Goal: Transaction & Acquisition: Download file/media

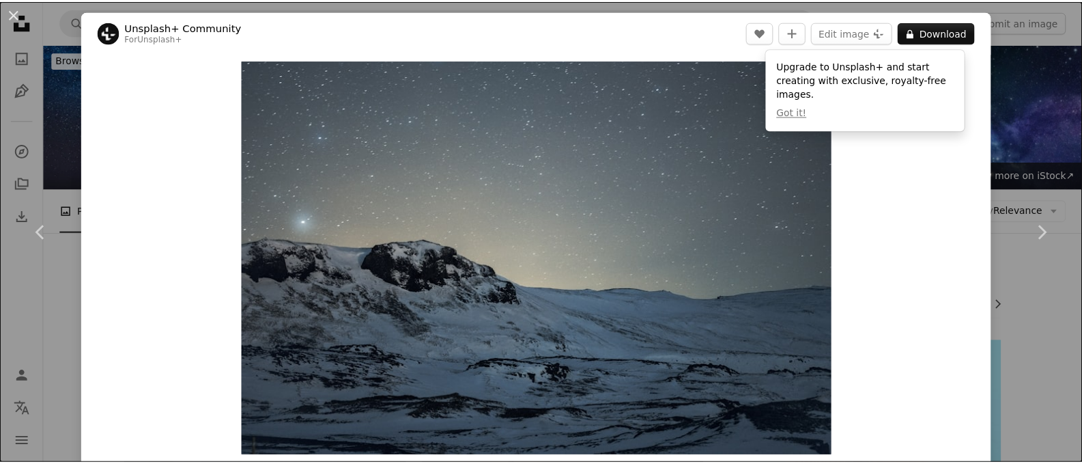
scroll to position [1365, 0]
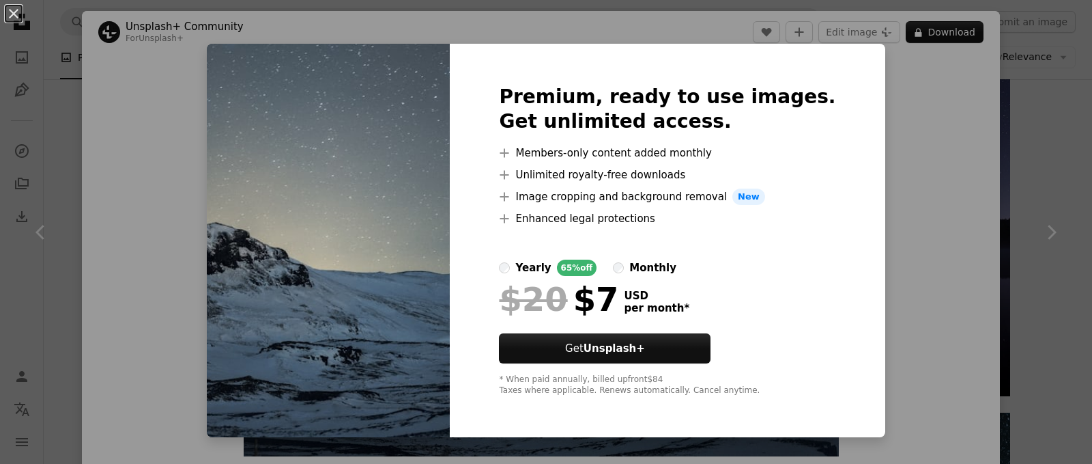
click at [885, 165] on div "An X shape Premium, ready to use images. Get unlimited access. A plus sign Memb…" at bounding box center [546, 232] width 1092 height 464
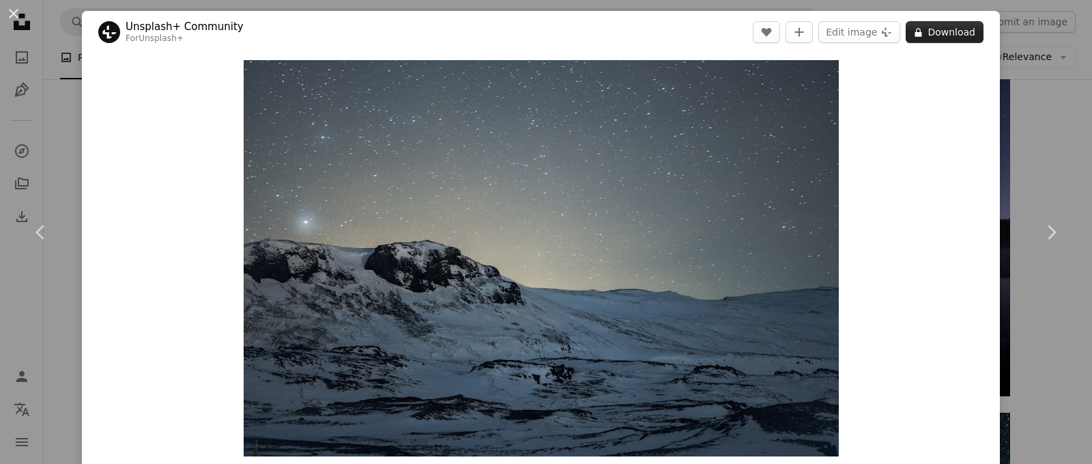
click at [940, 32] on button "A lock Download" at bounding box center [945, 32] width 78 height 22
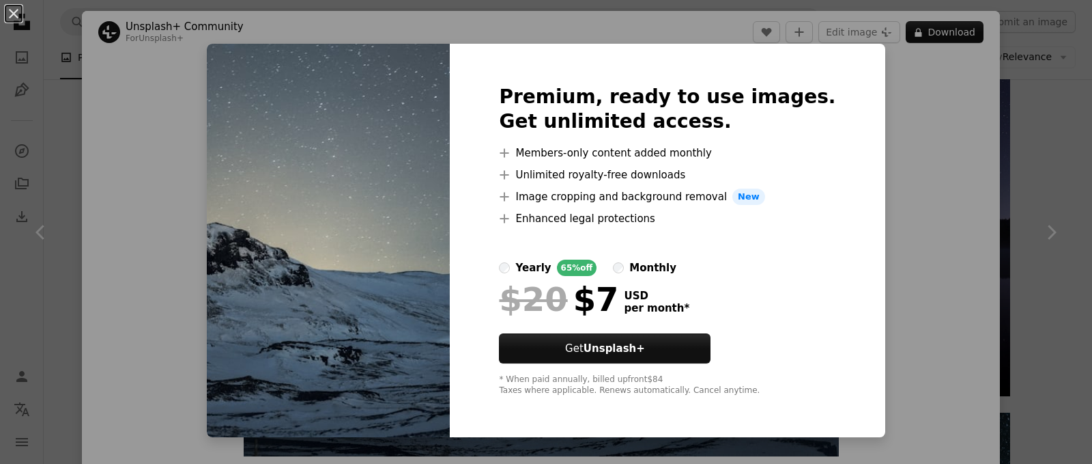
click at [834, 137] on div "Premium, ready to use images. Get unlimited access. A plus sign Members-only co…" at bounding box center [667, 240] width 435 height 393
click at [978, 104] on div "An X shape Premium, ready to use images. Get unlimited access. A plus sign Memb…" at bounding box center [546, 232] width 1092 height 464
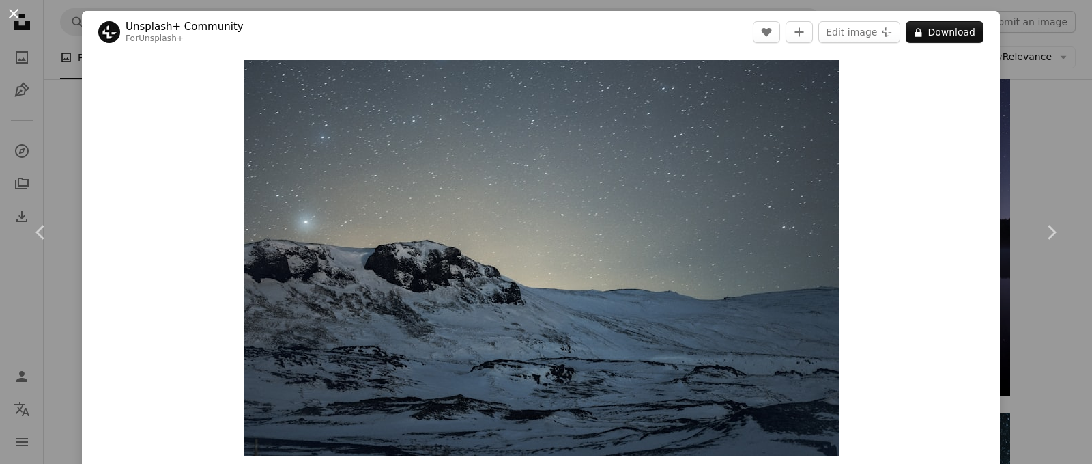
click at [20, 14] on button "An X shape" at bounding box center [13, 13] width 16 height 16
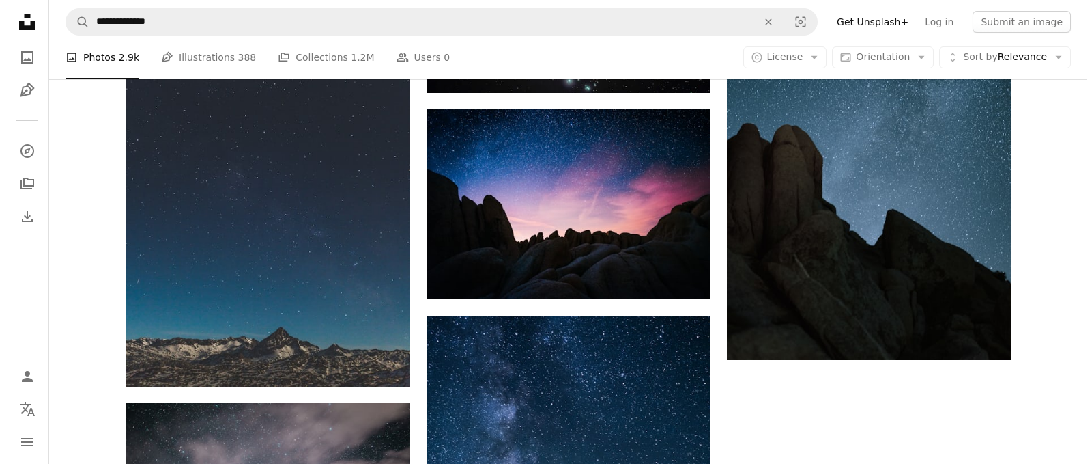
scroll to position [2048, 0]
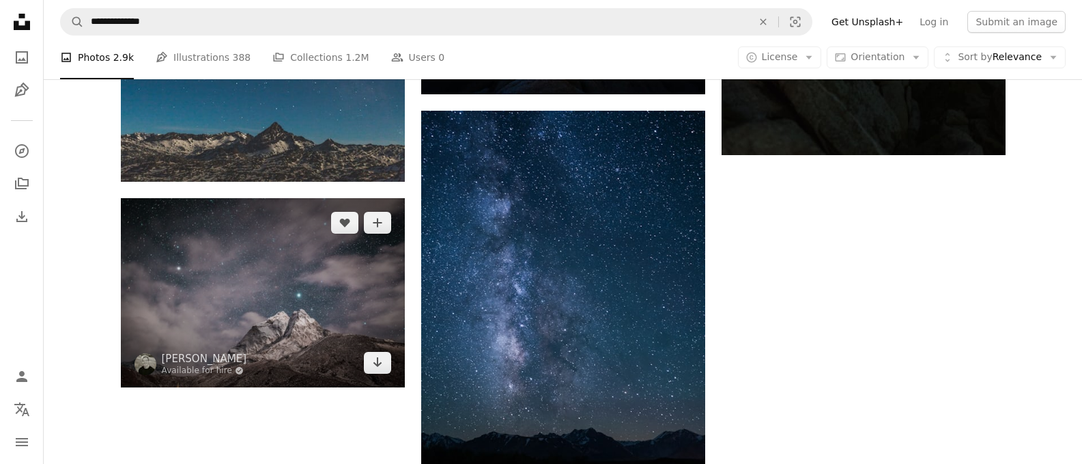
click at [371, 255] on img at bounding box center [263, 292] width 284 height 189
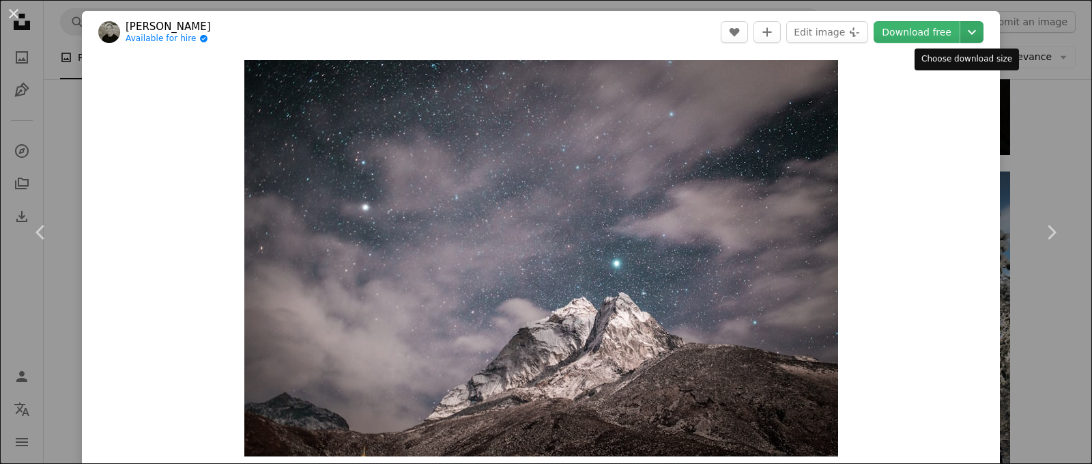
click at [961, 29] on icon "Chevron down" at bounding box center [972, 32] width 22 height 16
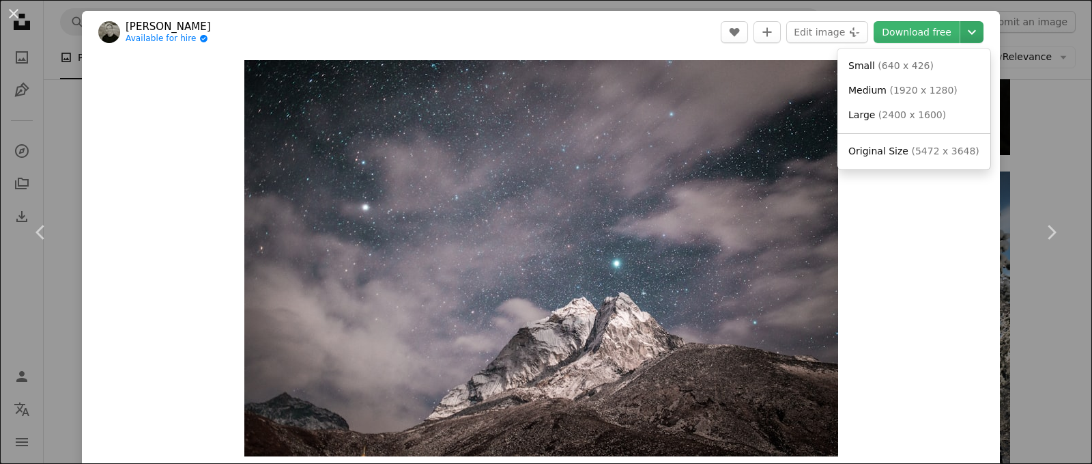
click at [961, 25] on icon "Chevron down" at bounding box center [972, 32] width 22 height 16
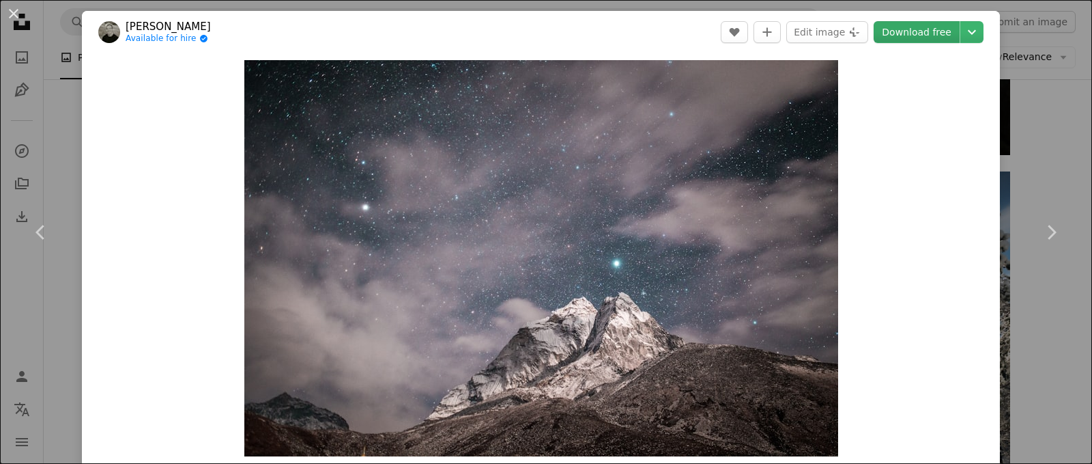
click at [929, 31] on link "Download free" at bounding box center [917, 32] width 86 height 22
